Goal: Information Seeking & Learning: Learn about a topic

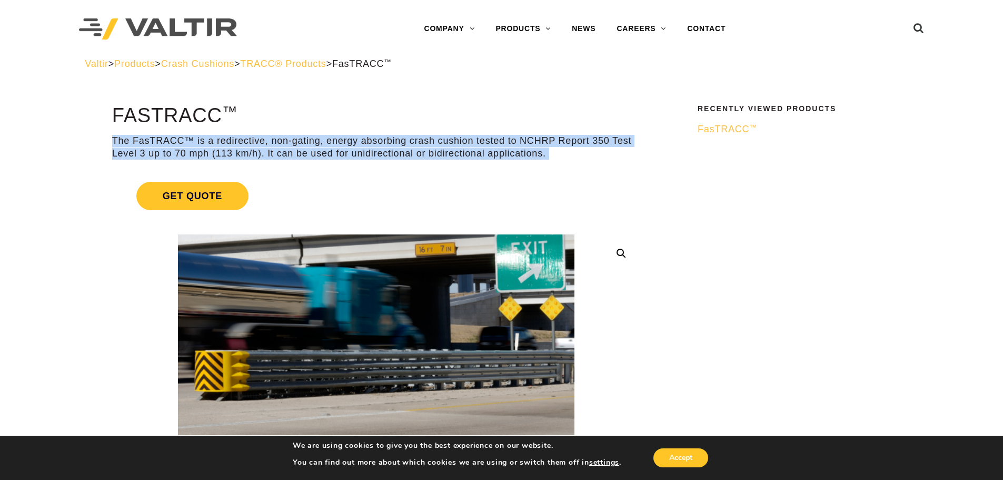
click at [221, 145] on p "The FasTRACC™ is a redirective, non-gating, energy absorbing crash cushion test…" at bounding box center [376, 147] width 528 height 25
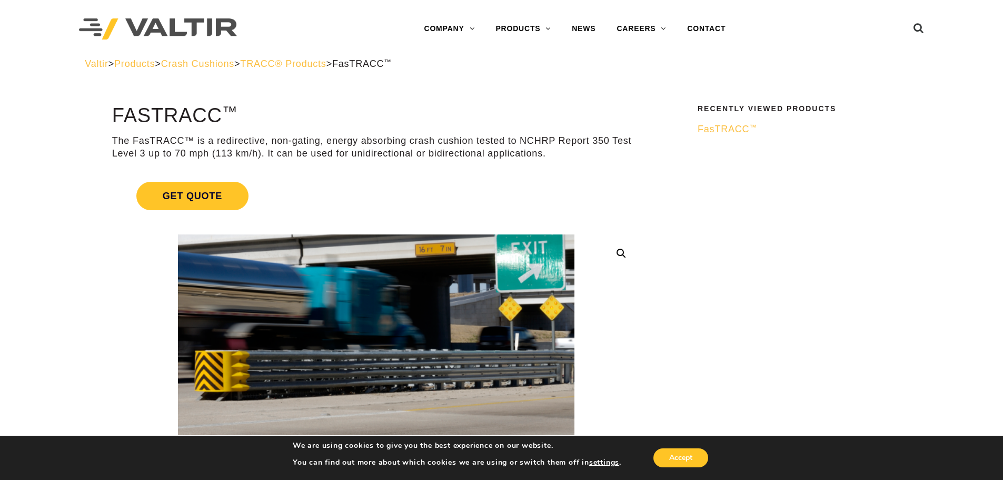
click at [271, 143] on p "The FasTRACC™ is a redirective, non-gating, energy absorbing crash cushion test…" at bounding box center [376, 147] width 528 height 25
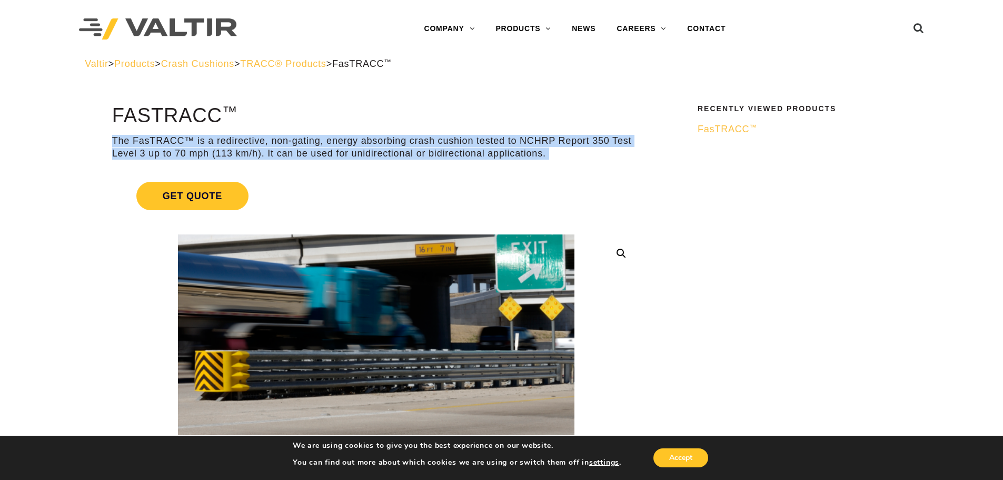
click at [271, 143] on p "The FasTRACC™ is a redirective, non-gating, energy absorbing crash cushion test…" at bounding box center [376, 147] width 528 height 25
click at [341, 143] on p "The FasTRACC™ is a redirective, non-gating, energy absorbing crash cushion test…" at bounding box center [376, 147] width 528 height 25
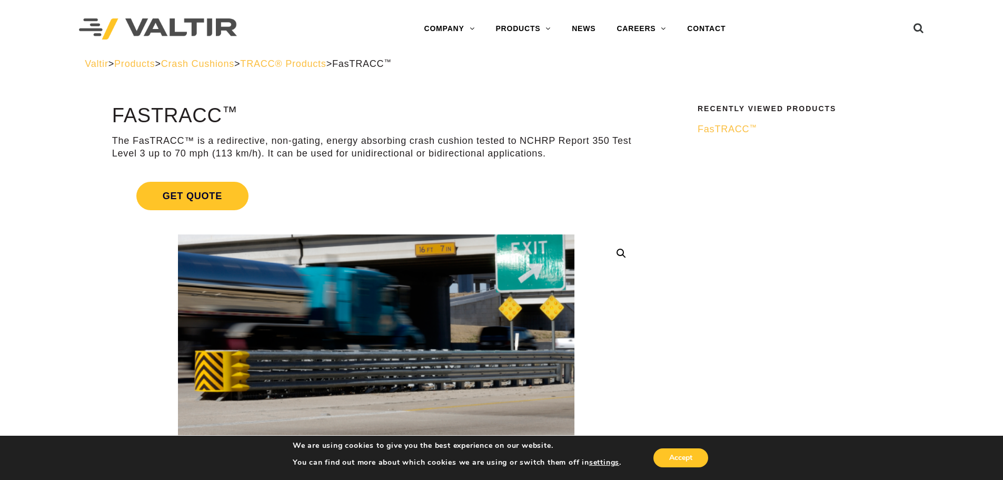
click at [440, 142] on p "The FasTRACC™ is a redirective, non-gating, energy absorbing crash cushion test…" at bounding box center [376, 147] width 528 height 25
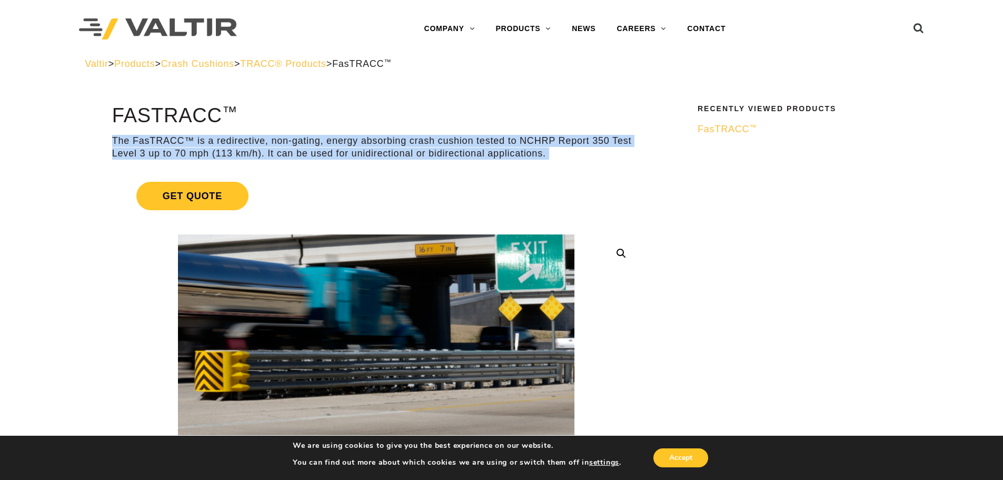
click at [440, 142] on p "The FasTRACC™ is a redirective, non-gating, energy absorbing crash cushion test…" at bounding box center [376, 147] width 528 height 25
click at [275, 141] on p "The FasTRACC™ is a redirective, non-gating, energy absorbing crash cushion test…" at bounding box center [376, 147] width 528 height 25
click at [355, 138] on p "The FasTRACC™ is a redirective, non-gating, energy absorbing crash cushion test…" at bounding box center [376, 147] width 528 height 25
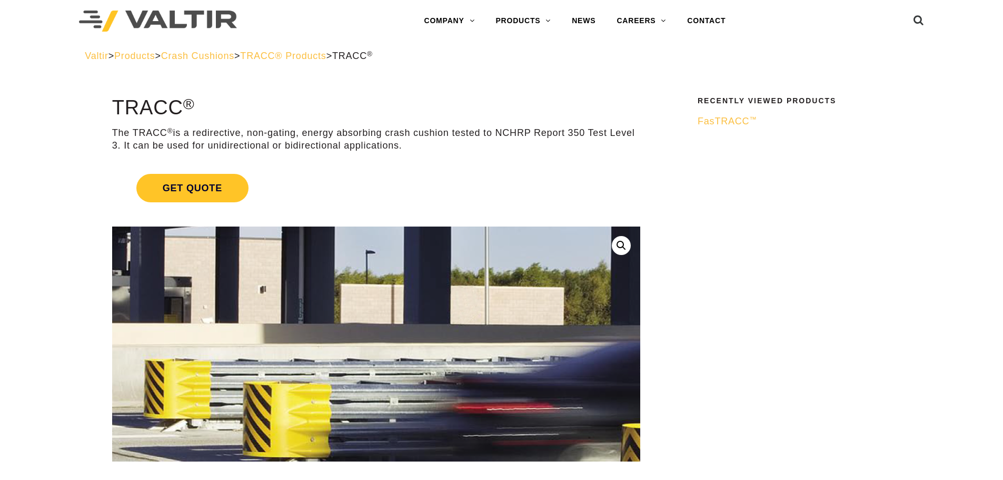
scroll to position [369, 0]
